Goal: Task Accomplishment & Management: Use online tool/utility

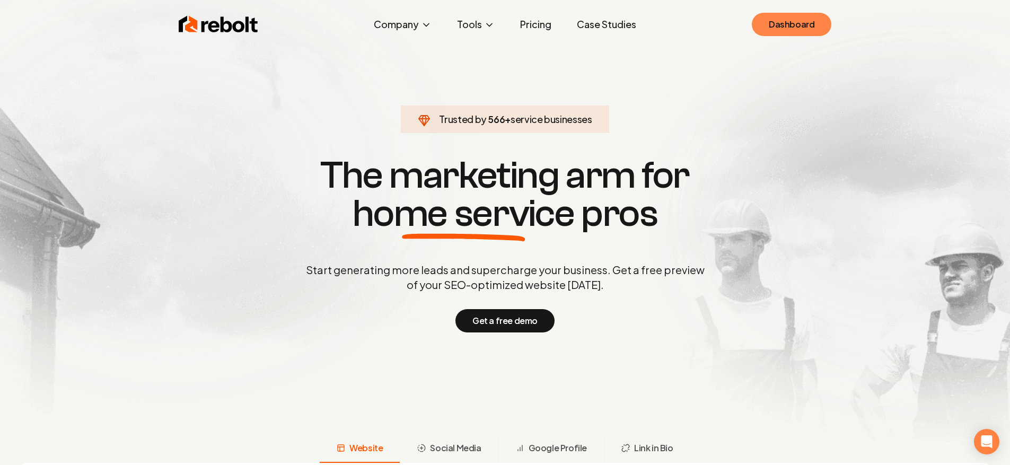
click at [773, 28] on link "Dashboard" at bounding box center [792, 24] width 80 height 23
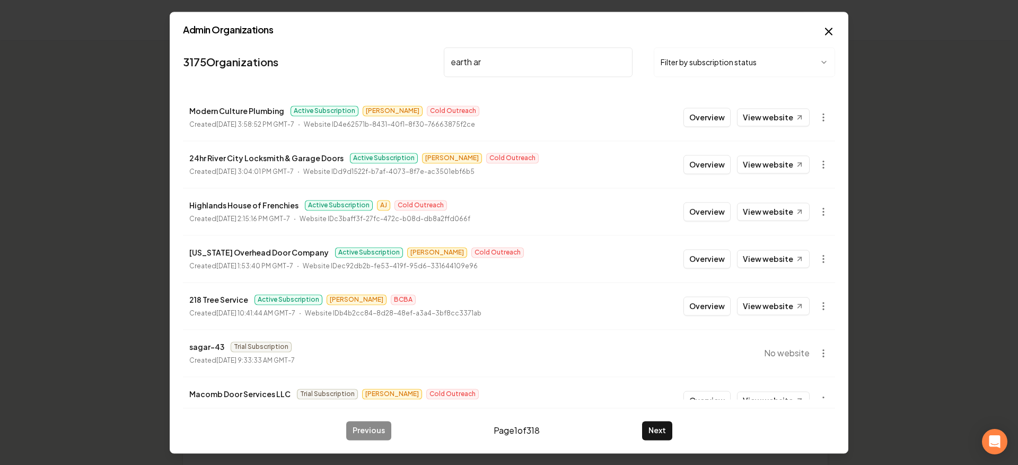
type input "earth art"
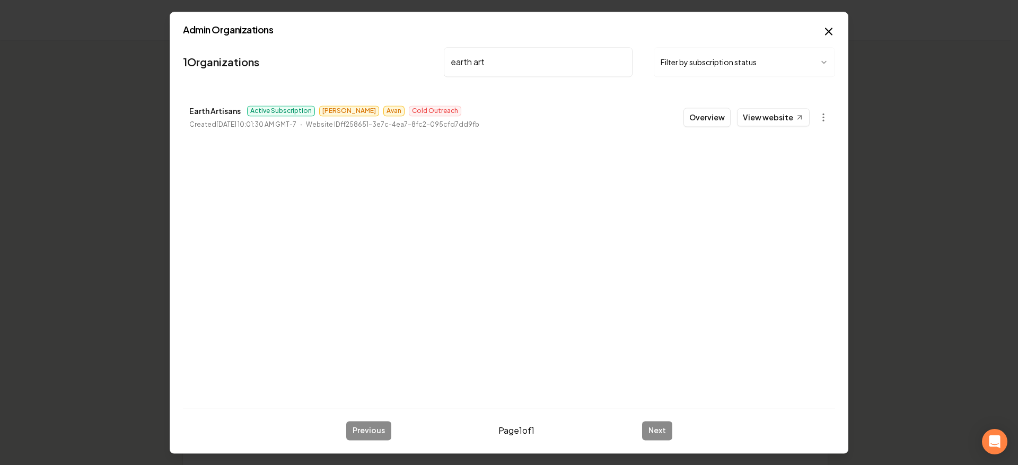
click at [721, 121] on button "Overview" at bounding box center [707, 117] width 47 height 19
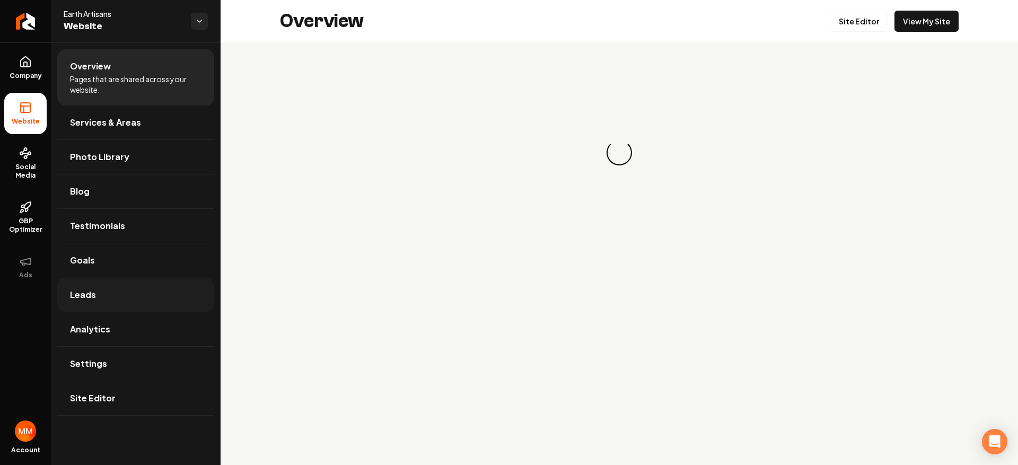
click at [155, 284] on link "Leads" at bounding box center [135, 295] width 157 height 34
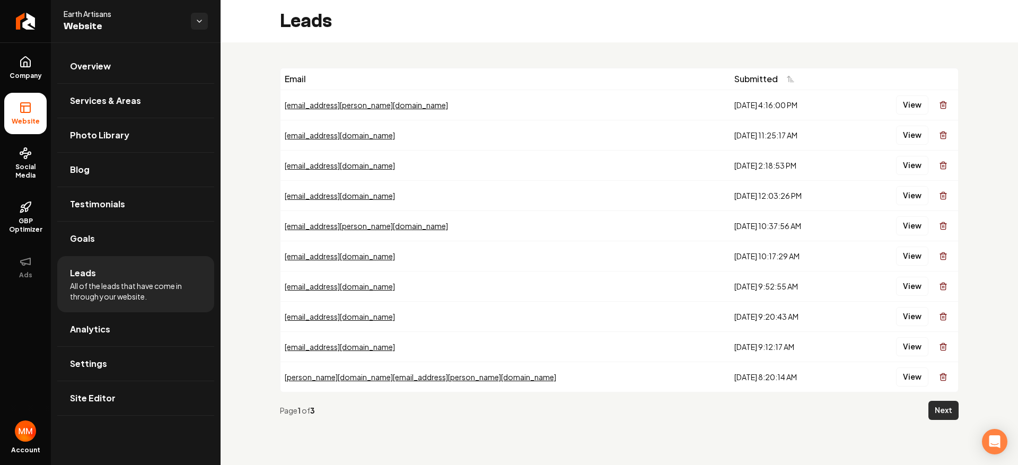
click at [937, 405] on button "Next" at bounding box center [944, 410] width 30 height 19
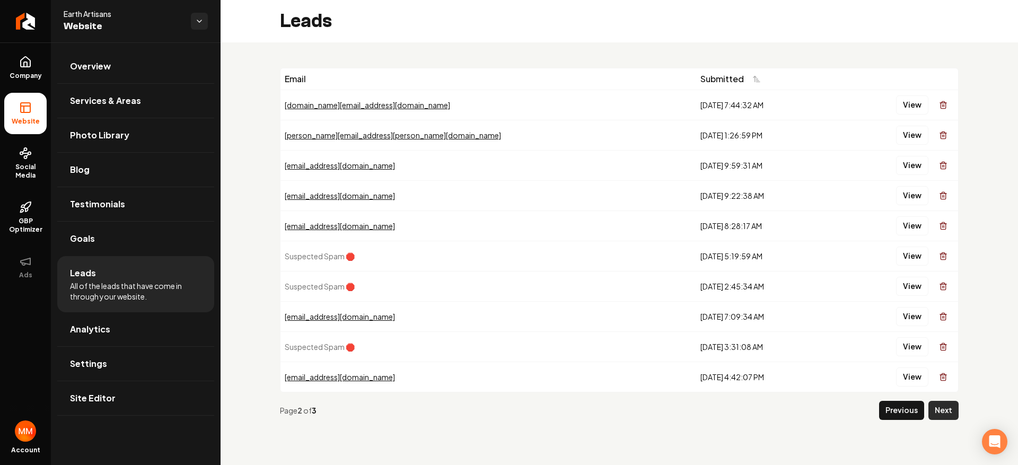
click at [938, 402] on button "Next" at bounding box center [944, 410] width 30 height 19
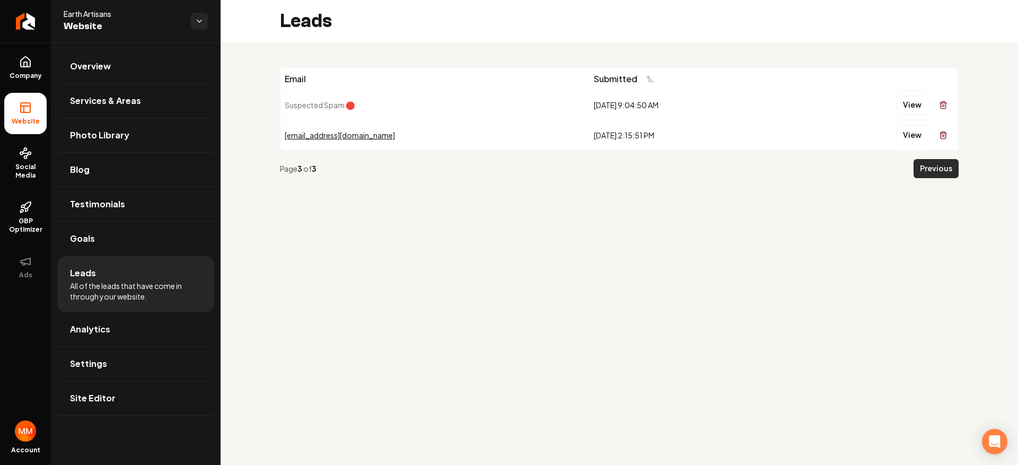
click at [933, 165] on button "Previous" at bounding box center [936, 168] width 45 height 19
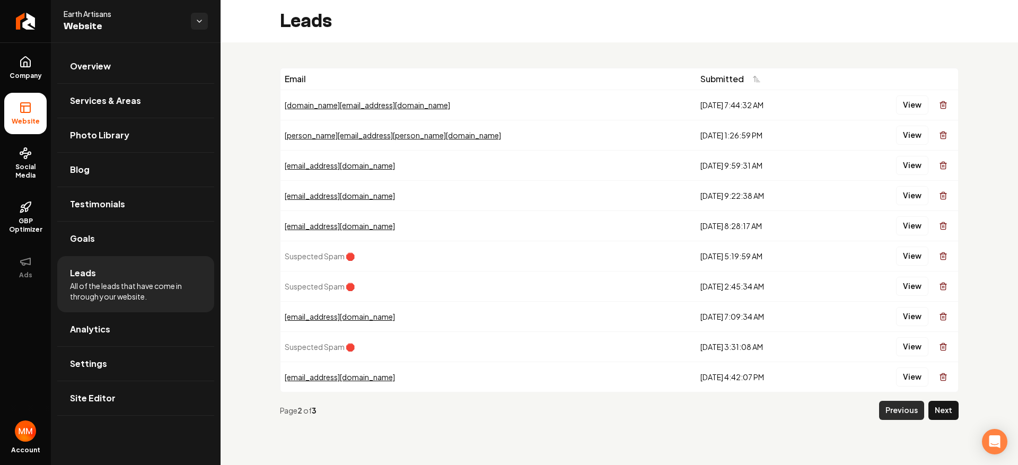
drag, startPoint x: 887, startPoint y: 427, endPoint x: 891, endPoint y: 414, distance: 13.9
click at [887, 425] on div "Page 2 of 3 Previous Next" at bounding box center [619, 410] width 679 height 36
click at [891, 412] on button "Previous" at bounding box center [901, 410] width 45 height 19
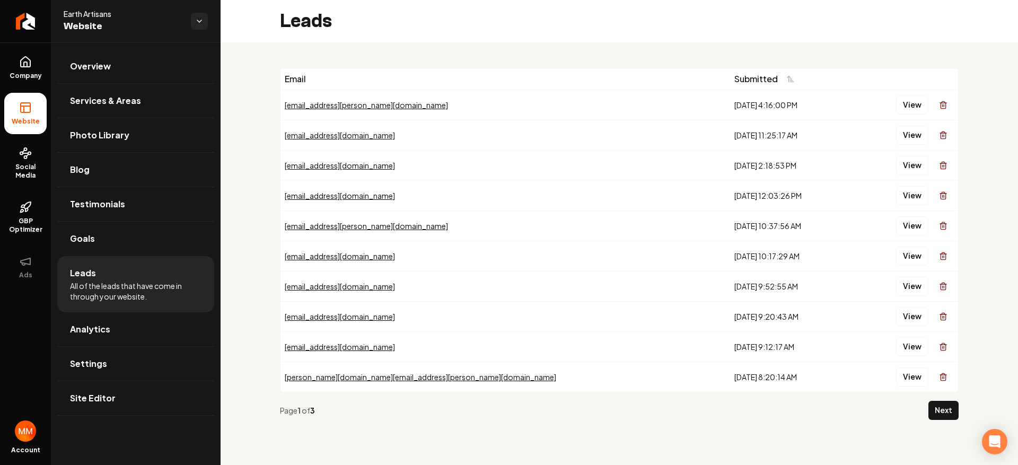
click at [914, 155] on div "View" at bounding box center [905, 165] width 98 height 21
click at [911, 160] on button "View" at bounding box center [912, 165] width 32 height 19
click at [923, 202] on button "View" at bounding box center [912, 195] width 32 height 19
click at [20, 14] on icon "Return to dashboard" at bounding box center [25, 21] width 17 height 17
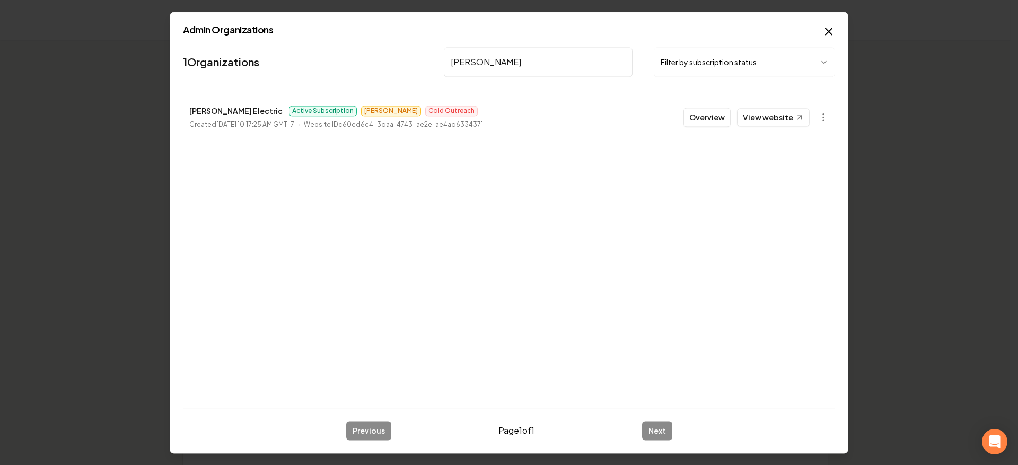
type input "[PERSON_NAME]"
click at [718, 123] on button "Overview" at bounding box center [707, 117] width 47 height 19
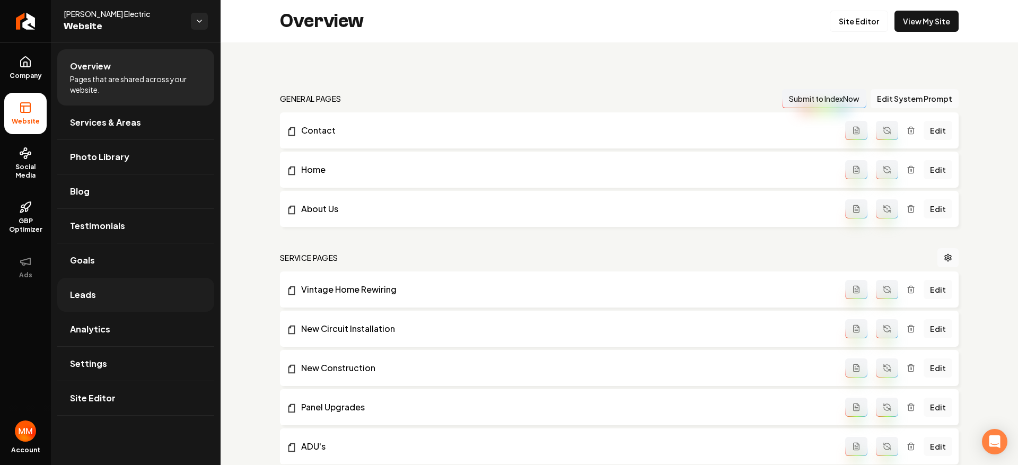
click at [105, 292] on link "Leads" at bounding box center [135, 295] width 157 height 34
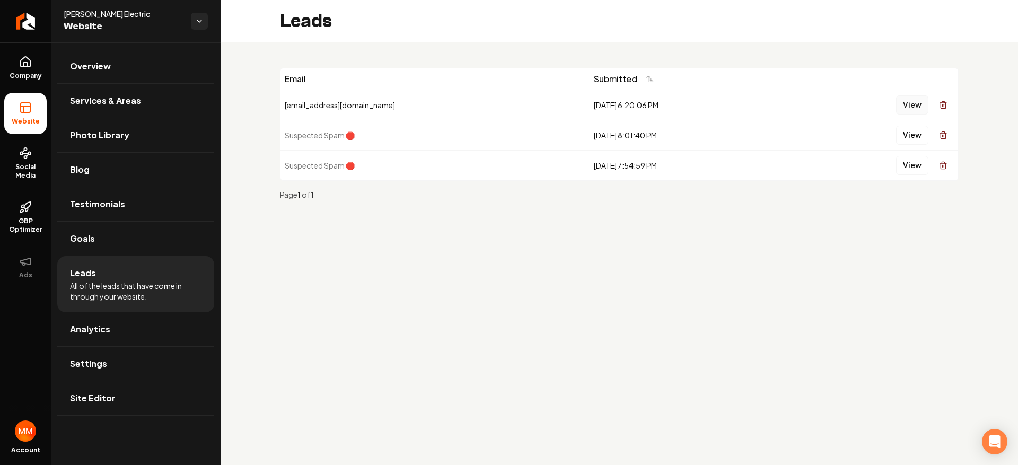
click at [907, 102] on button "View" at bounding box center [912, 104] width 32 height 19
click at [39, 12] on link "Return to dashboard" at bounding box center [25, 21] width 51 height 42
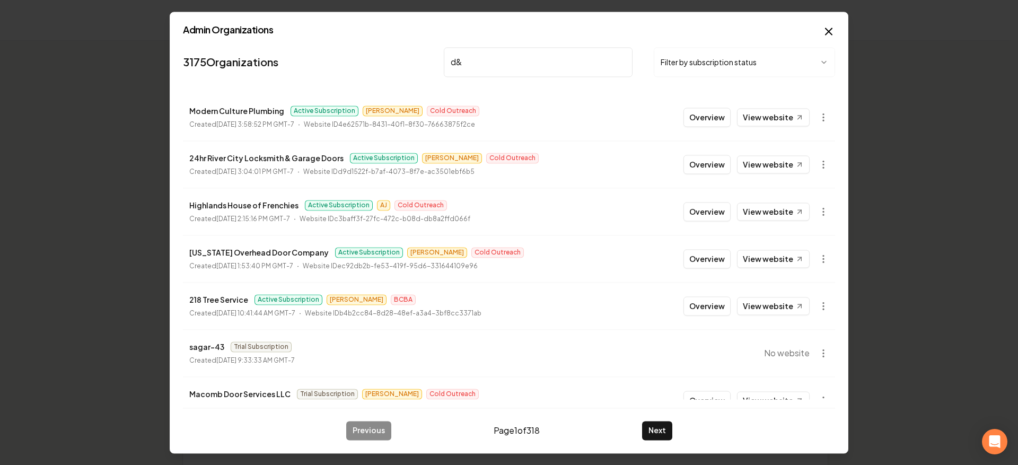
type input "d&g"
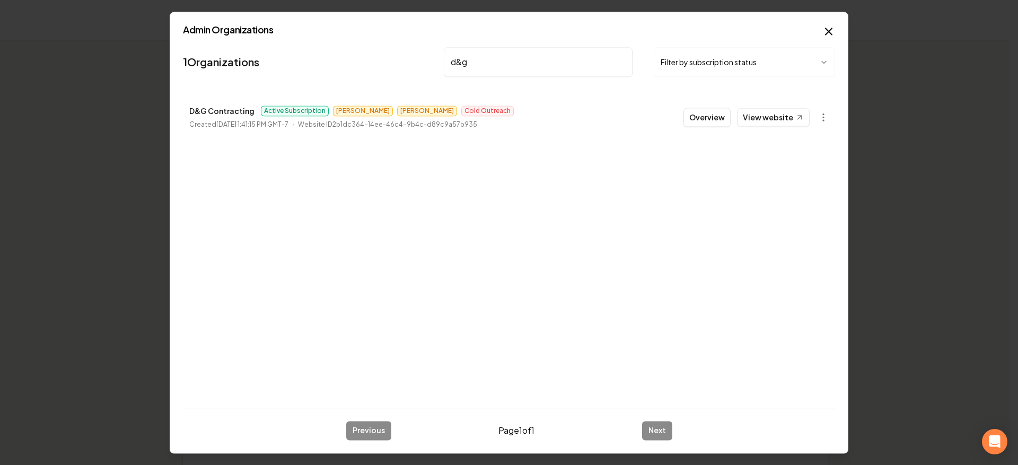
click at [725, 121] on button "Overview" at bounding box center [707, 117] width 47 height 19
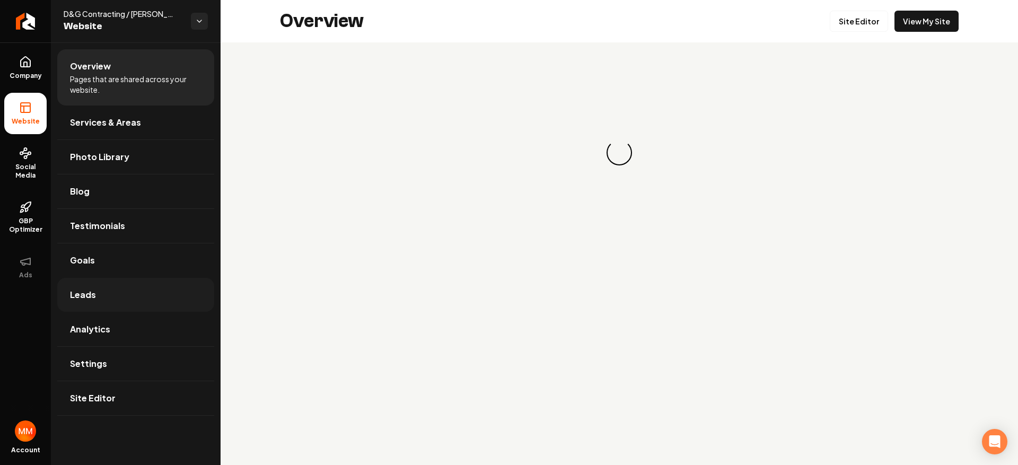
click at [124, 297] on link "Leads" at bounding box center [135, 295] width 157 height 34
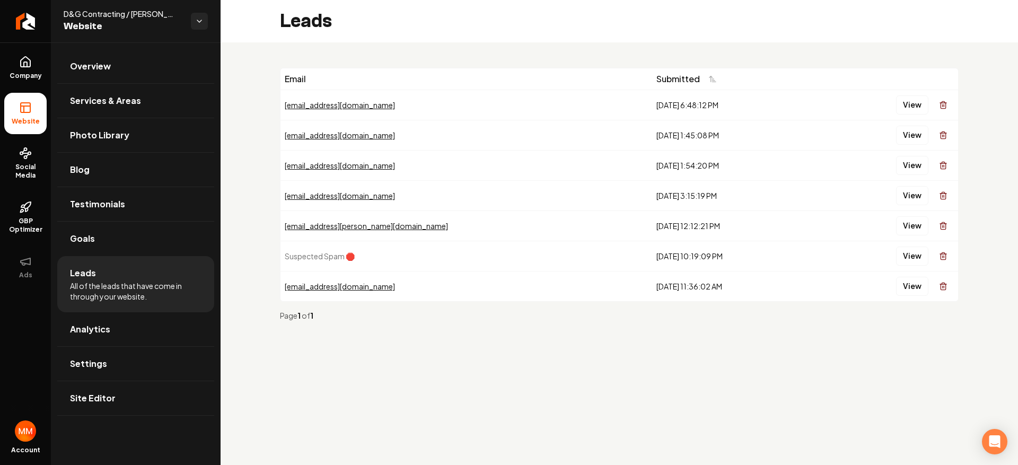
click at [923, 116] on td "View" at bounding box center [886, 105] width 143 height 30
click at [917, 109] on button "View" at bounding box center [912, 104] width 32 height 19
click at [39, 32] on link "Return to dashboard" at bounding box center [25, 21] width 51 height 42
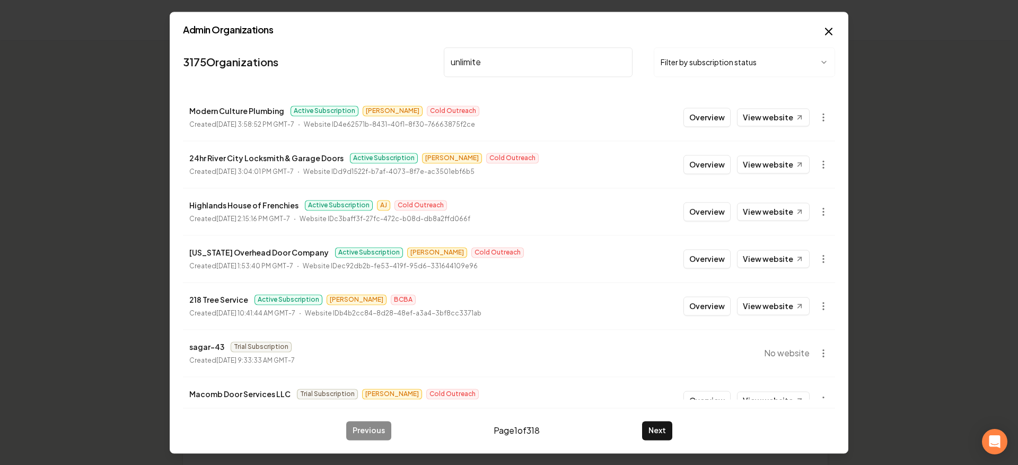
type input "unlimited"
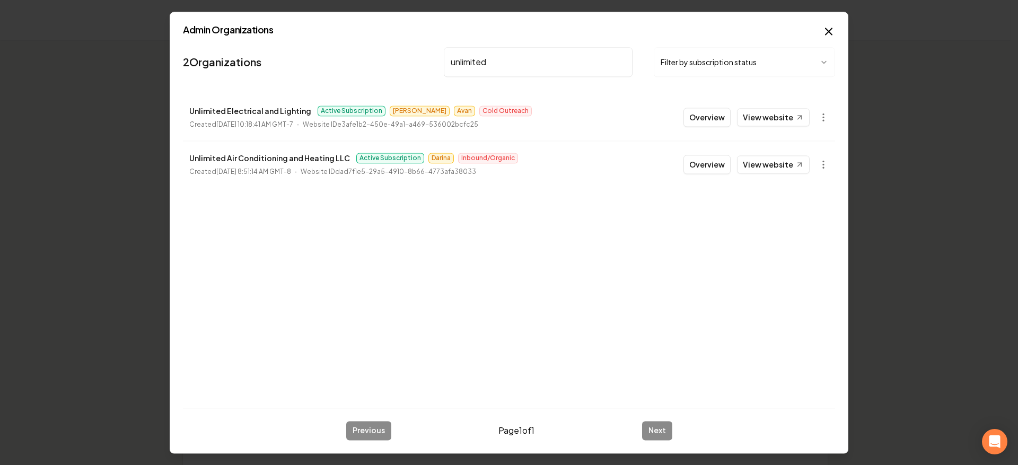
click at [714, 114] on button "Overview" at bounding box center [707, 117] width 47 height 19
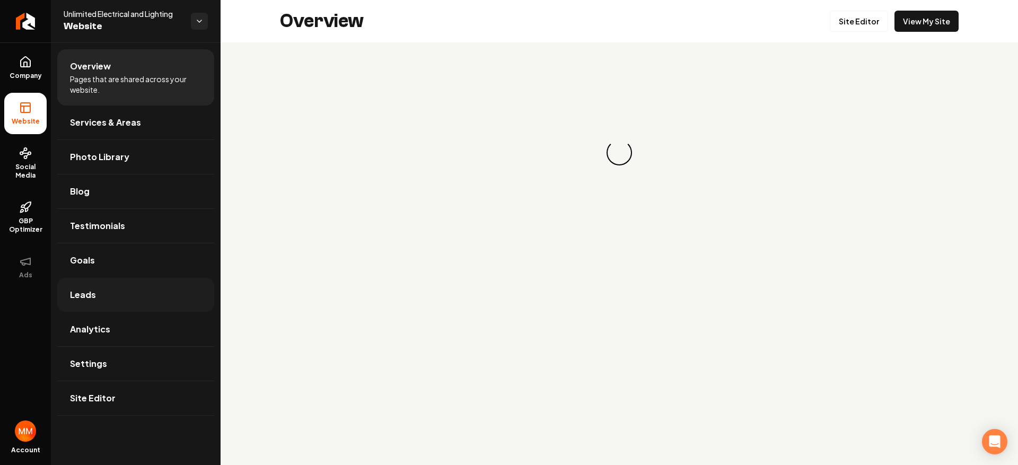
click at [141, 308] on link "Leads" at bounding box center [135, 295] width 157 height 34
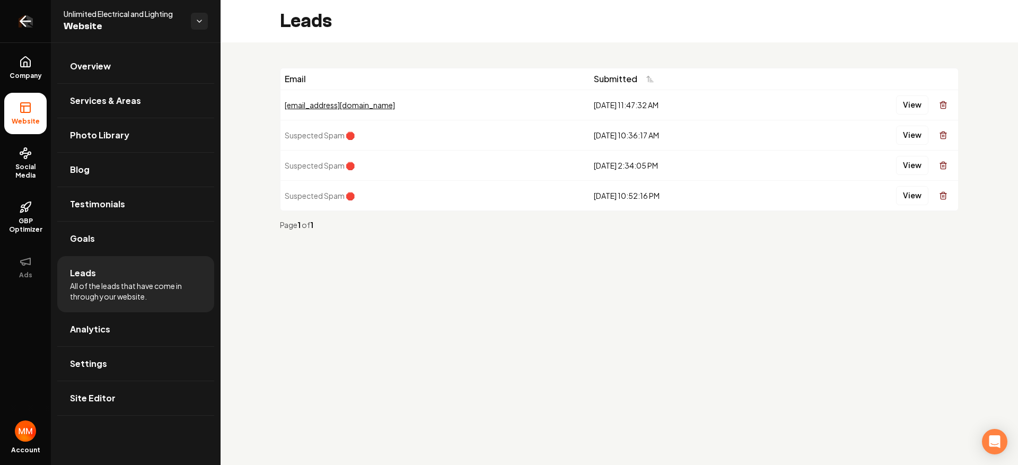
click at [24, 27] on icon "Return to dashboard" at bounding box center [25, 21] width 17 height 17
